Goal: Check status: Check status

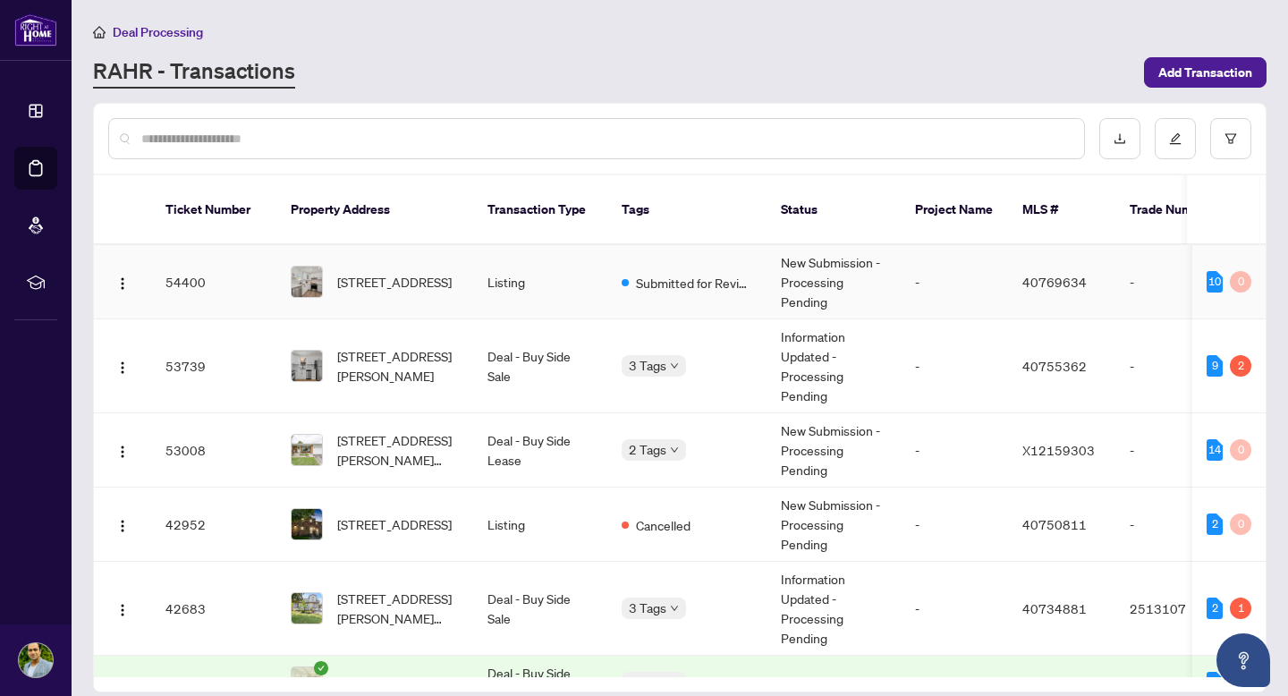
click at [690, 273] on span "Submitted for Review" at bounding box center [694, 283] width 116 height 20
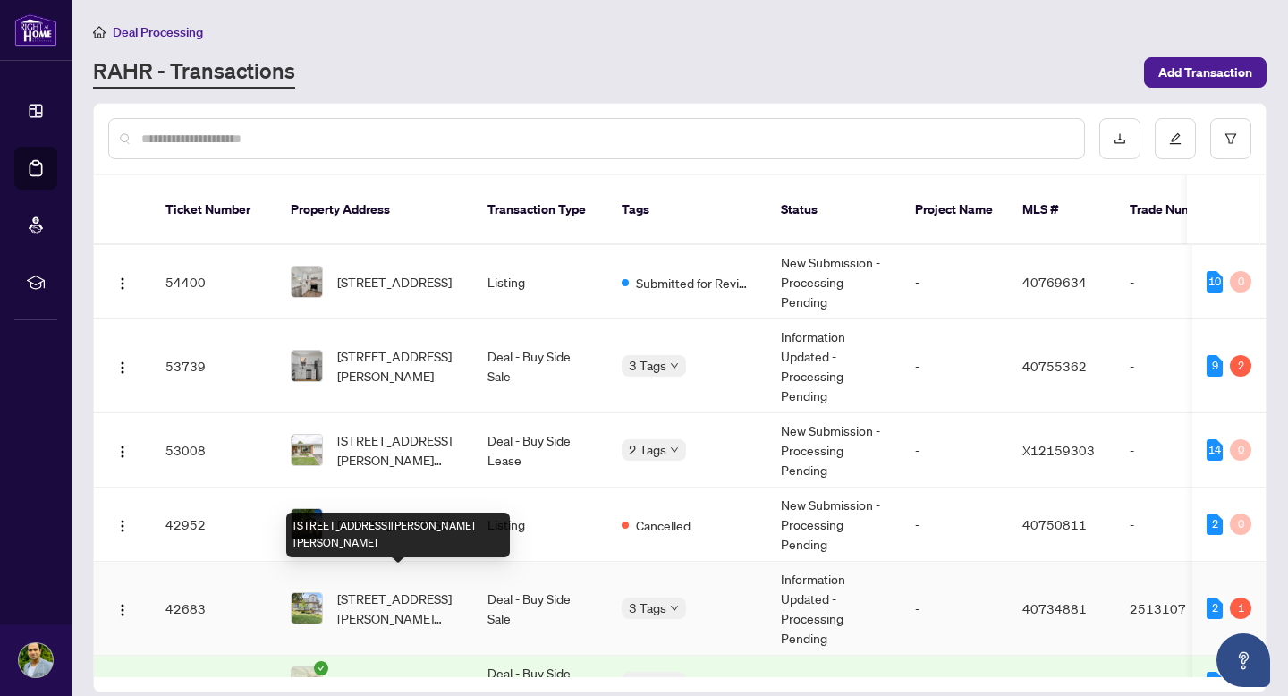
click at [382, 596] on span "[STREET_ADDRESS][PERSON_NAME][PERSON_NAME]" at bounding box center [398, 607] width 122 height 39
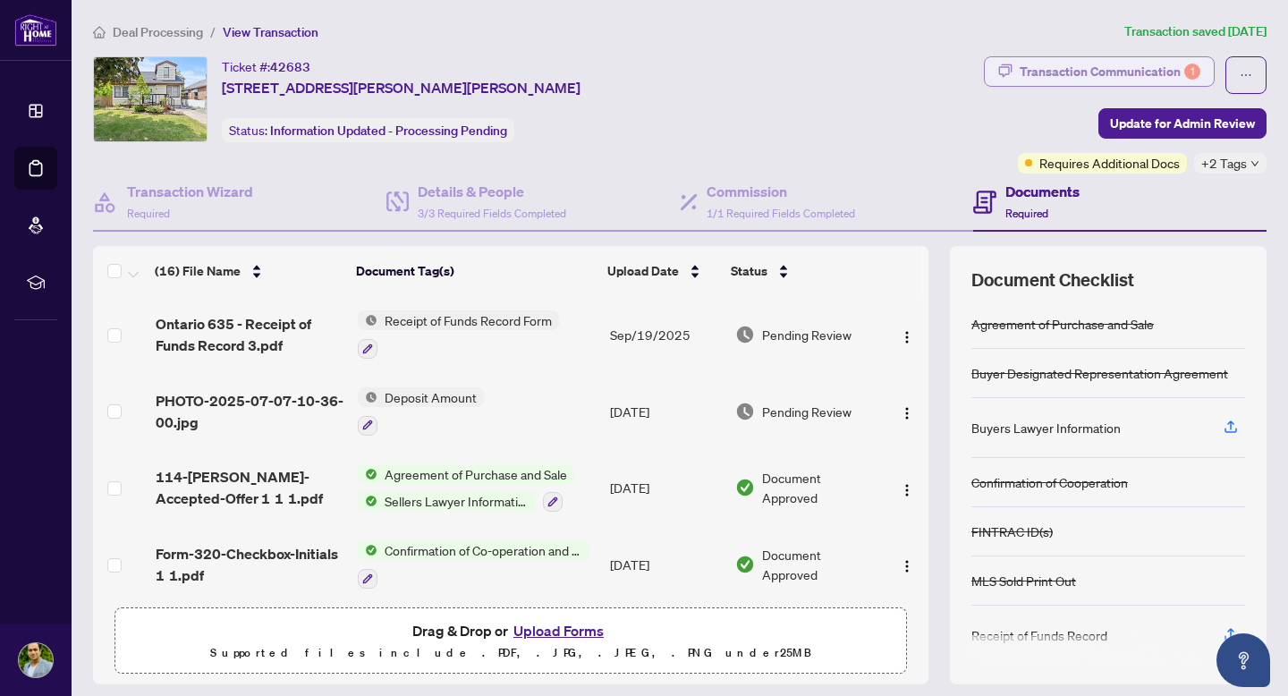
click at [1166, 66] on div "Transaction Communication 1" at bounding box center [1110, 71] width 181 height 29
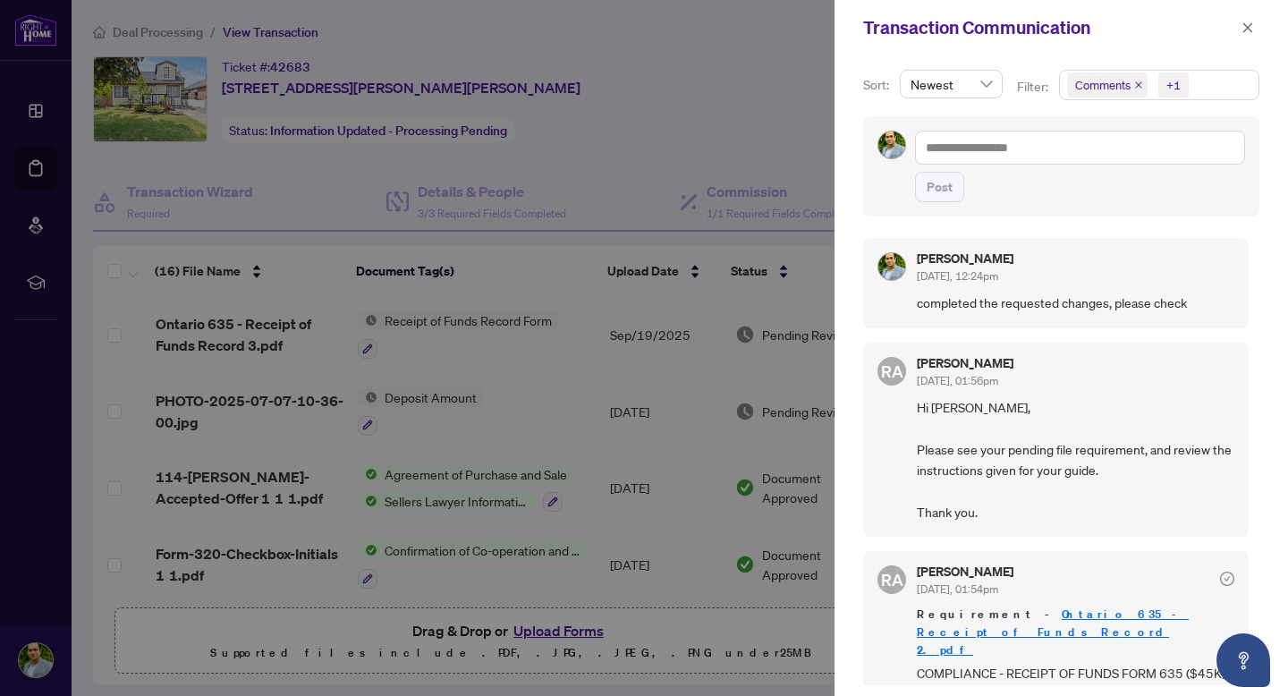
click at [658, 85] on div at bounding box center [644, 348] width 1288 height 696
click at [1236, 33] on button "button" at bounding box center [1247, 27] width 23 height 21
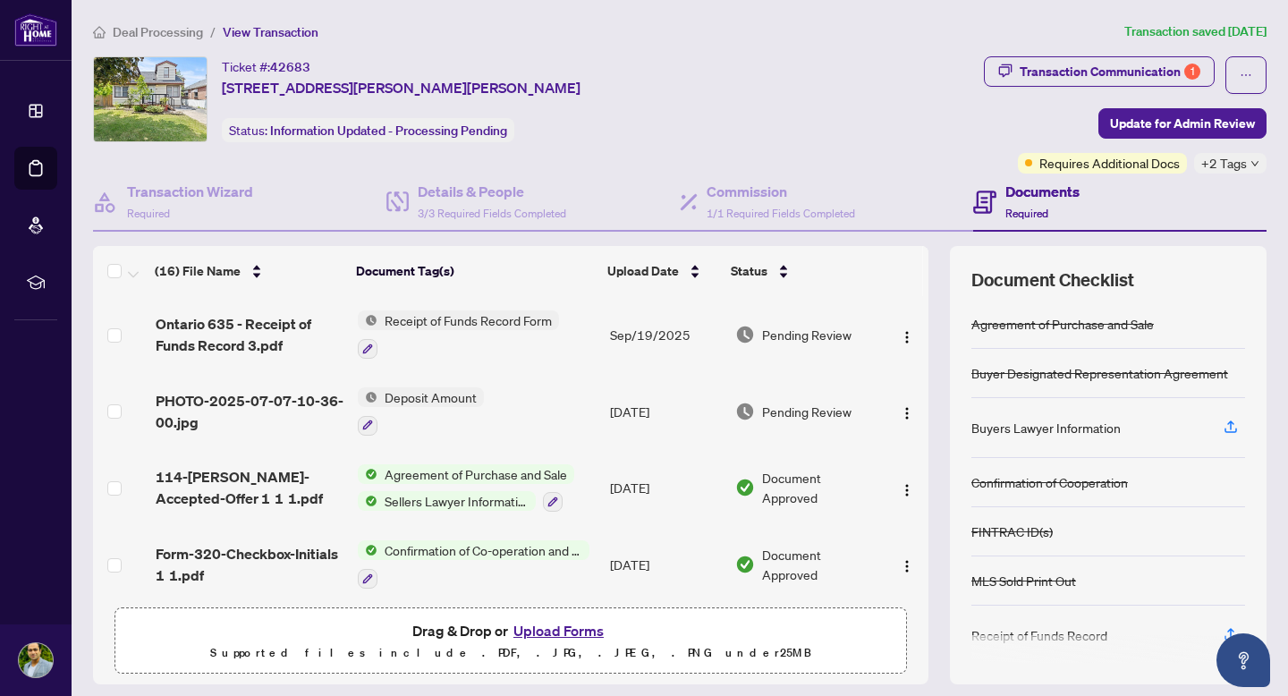
click at [843, 145] on div "Ticket #: 42683 [STREET_ADDRESS][PERSON_NAME][PERSON_NAME] Status: Information …" at bounding box center [534, 114] width 891 height 117
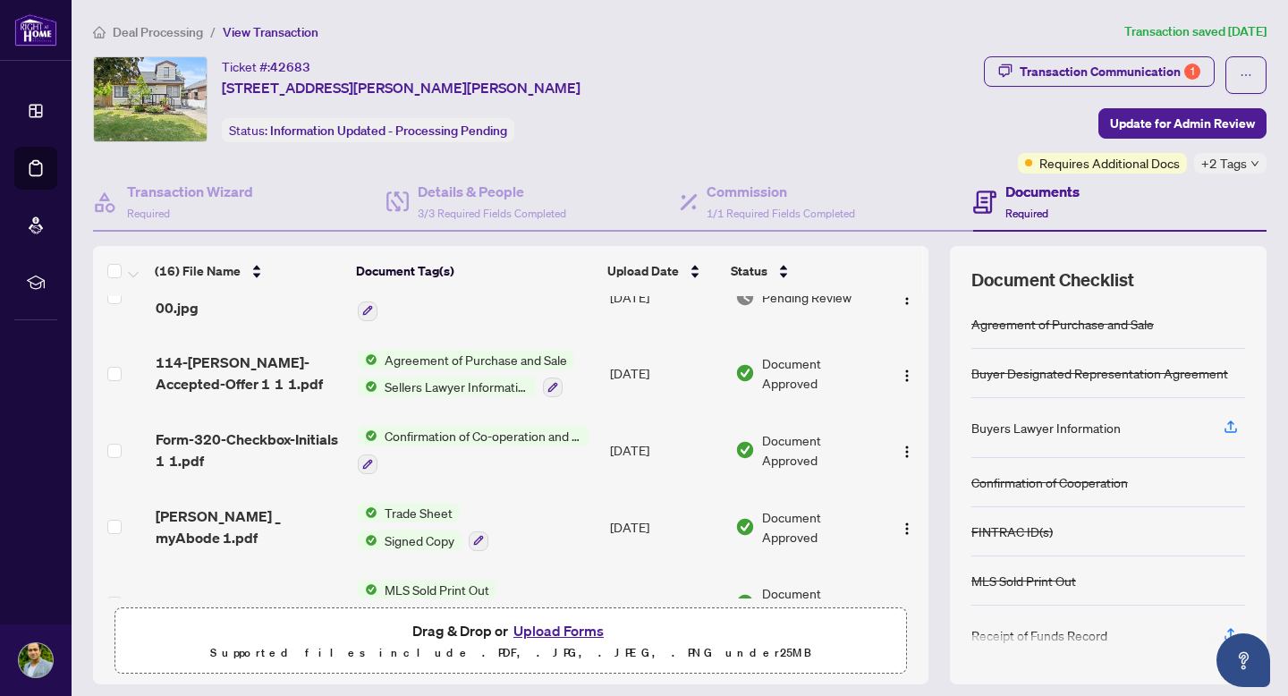
scroll to position [129, 0]
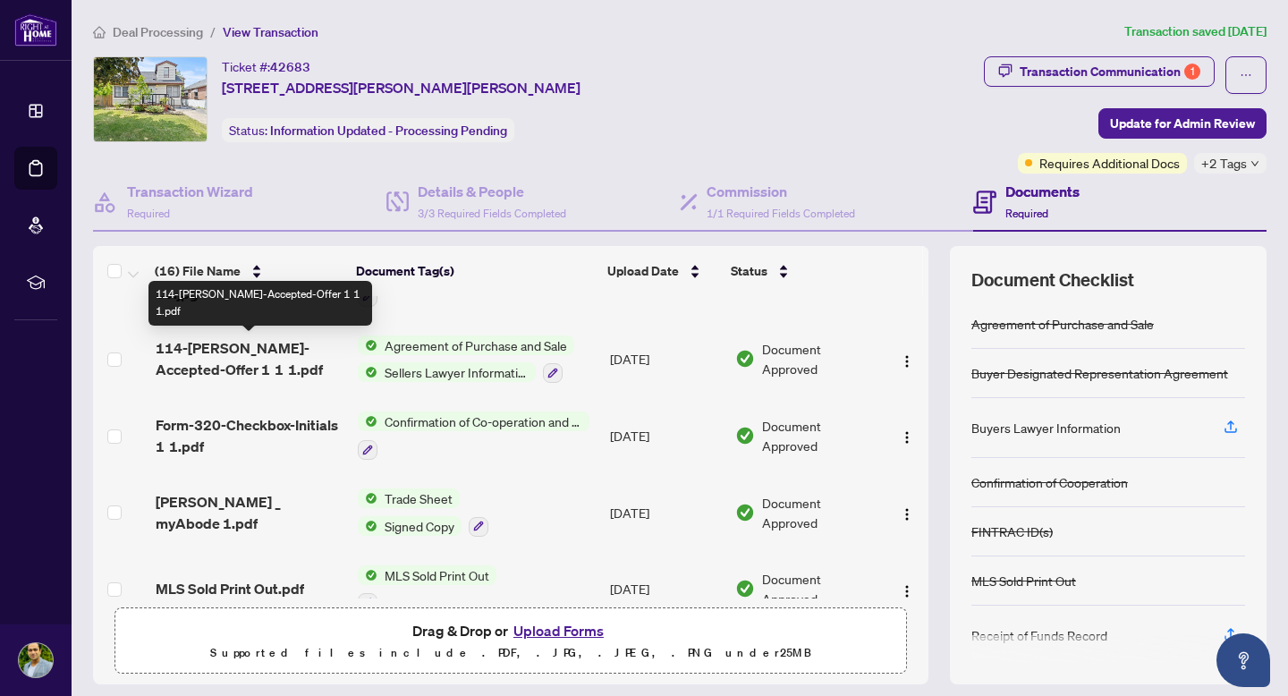
click at [259, 353] on span "114-[PERSON_NAME]-Accepted-Offer 1 1 1.pdf" at bounding box center [250, 358] width 188 height 43
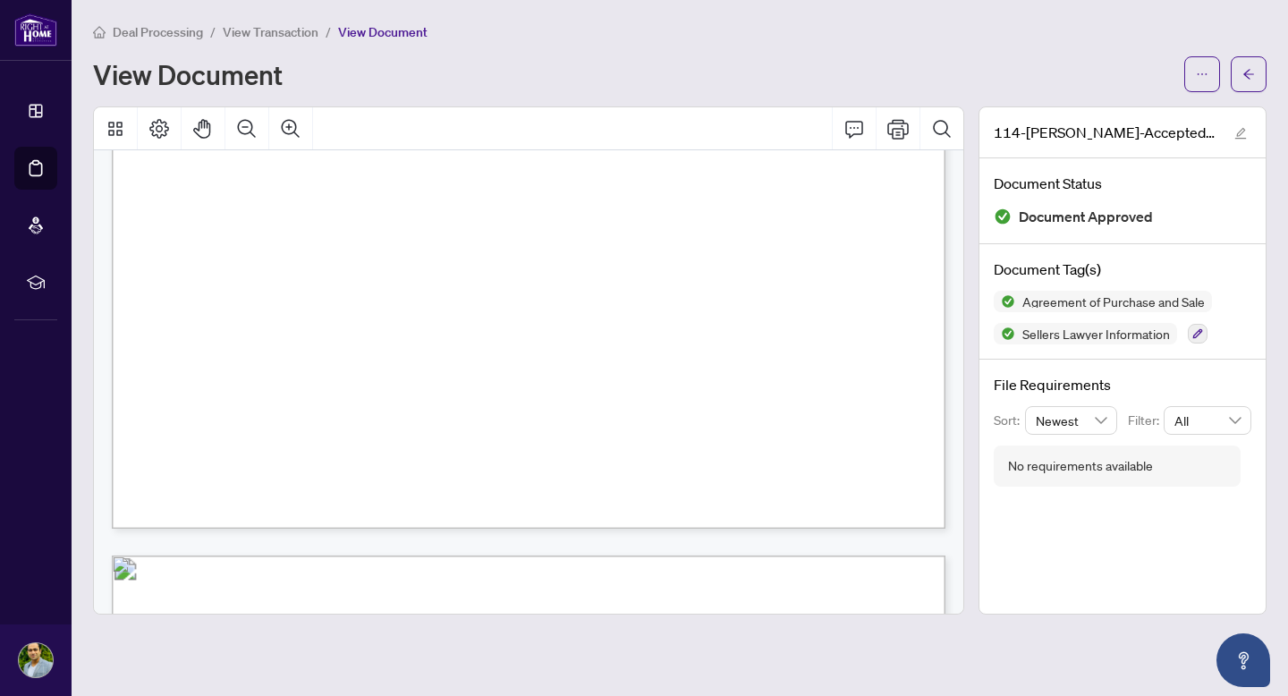
scroll to position [1860, 0]
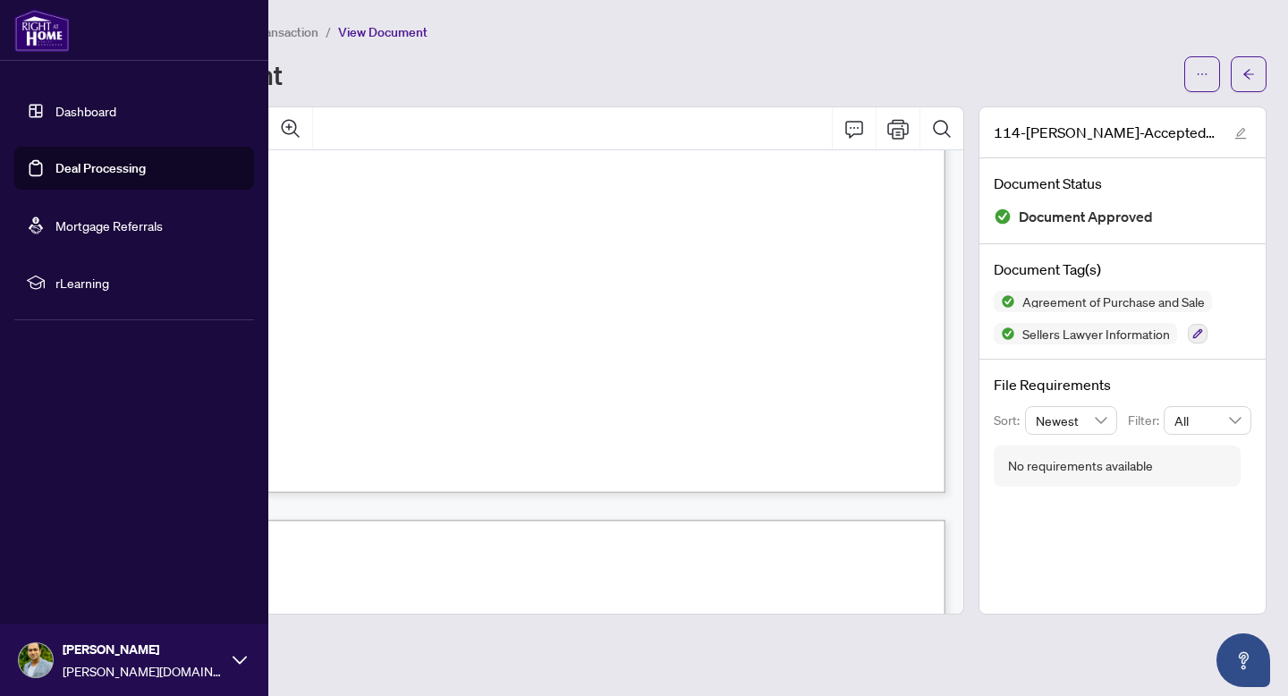
click at [99, 165] on link "Deal Processing" at bounding box center [100, 168] width 90 height 16
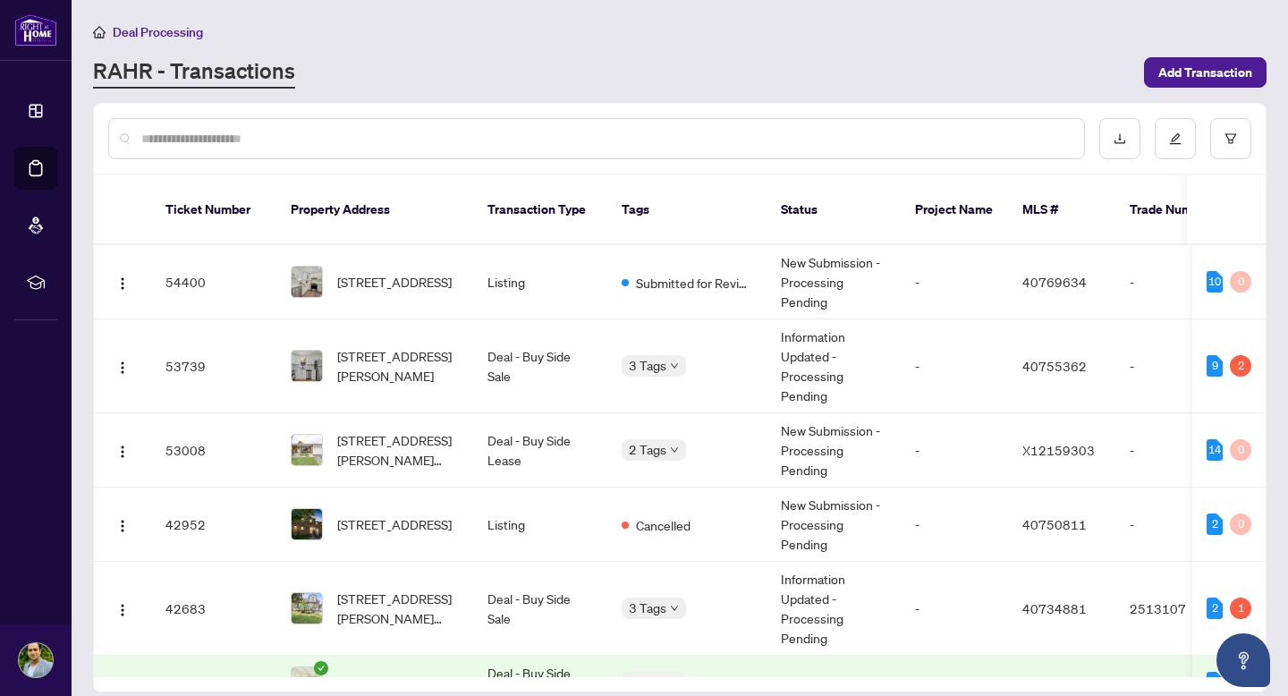
click at [532, 88] on main "Deal Processing [PERSON_NAME] - Transactions Add Transaction Ticket Number Prop…" at bounding box center [680, 348] width 1216 height 696
